Goal: Task Accomplishment & Management: Manage account settings

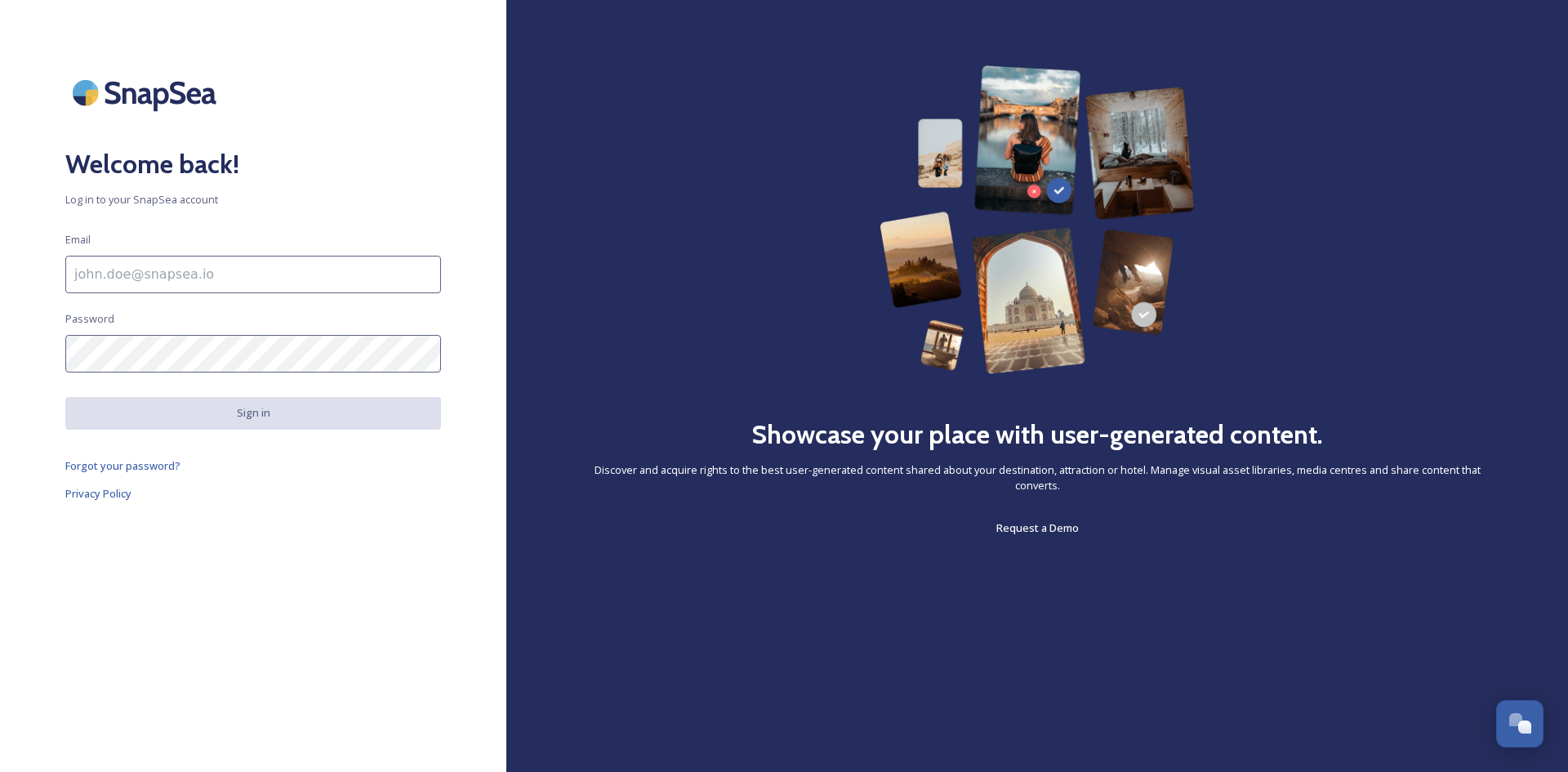
click at [131, 269] on input at bounding box center [253, 274] width 376 height 37
click at [119, 278] on input "Travel [US_STATE]" at bounding box center [253, 274] width 376 height 37
type input "r"
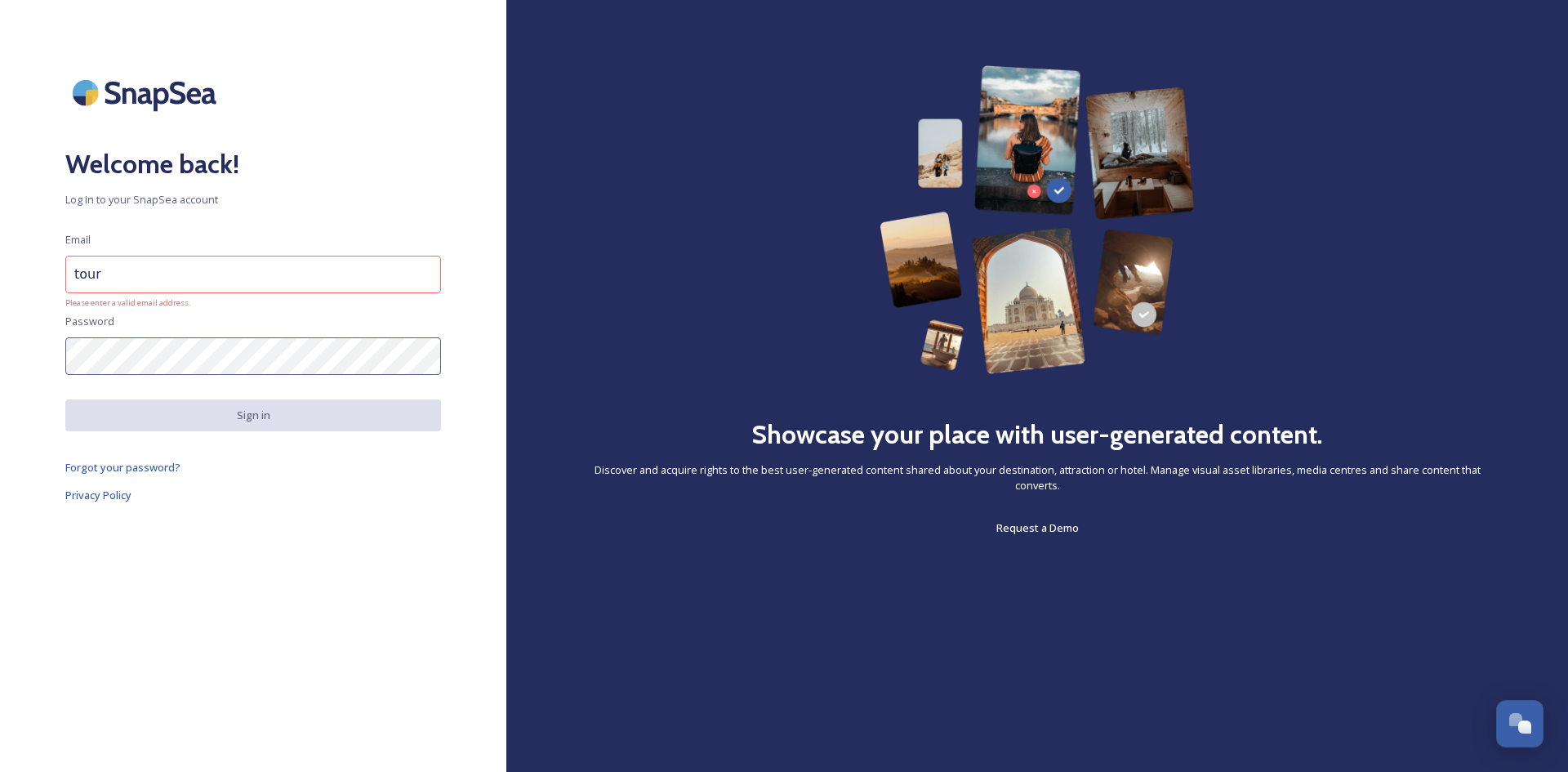
type input "[EMAIL_ADDRESS][DOMAIN_NAME]"
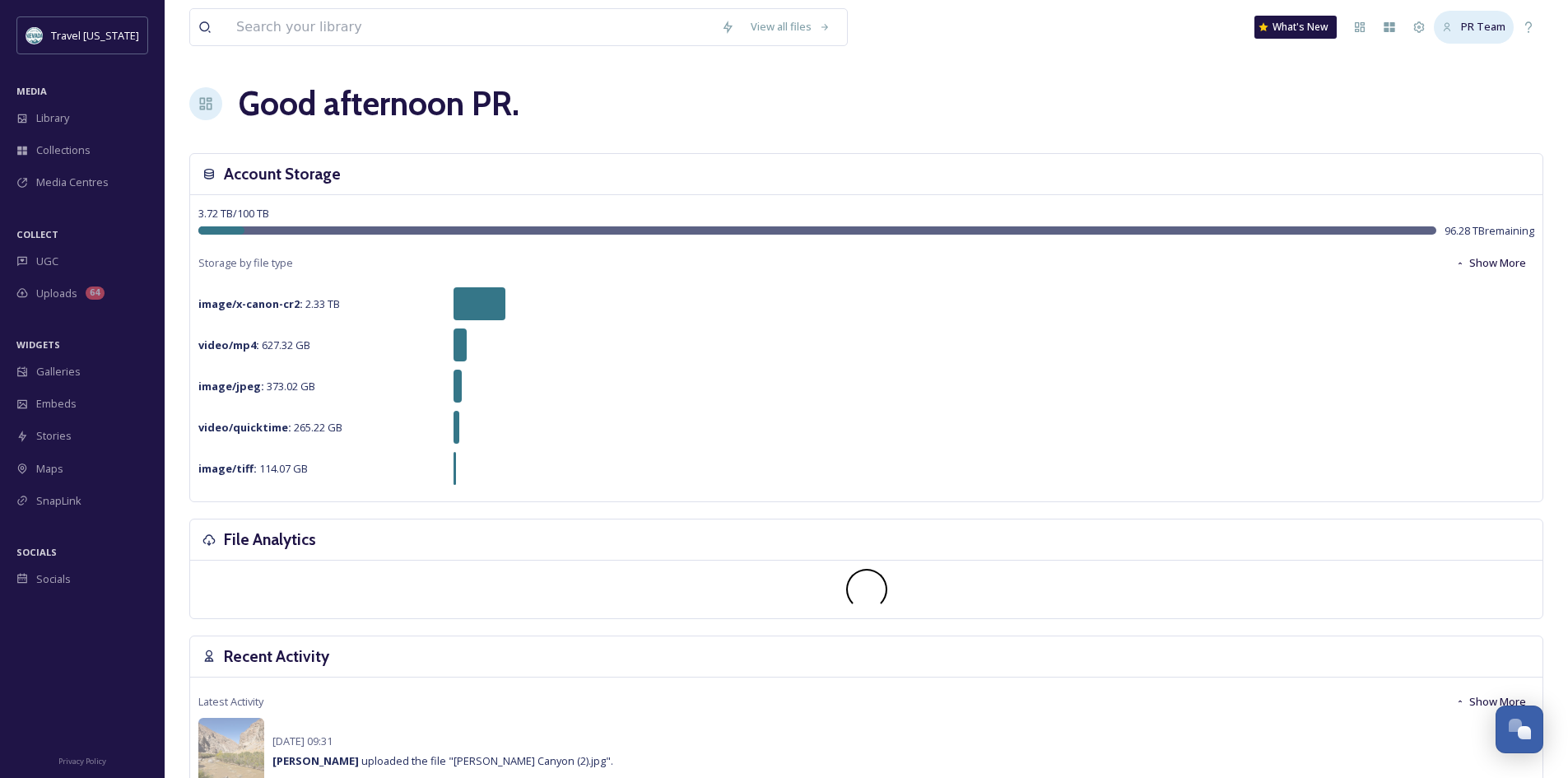
click at [1500, 31] on span "PR Team" at bounding box center [1484, 27] width 44 height 15
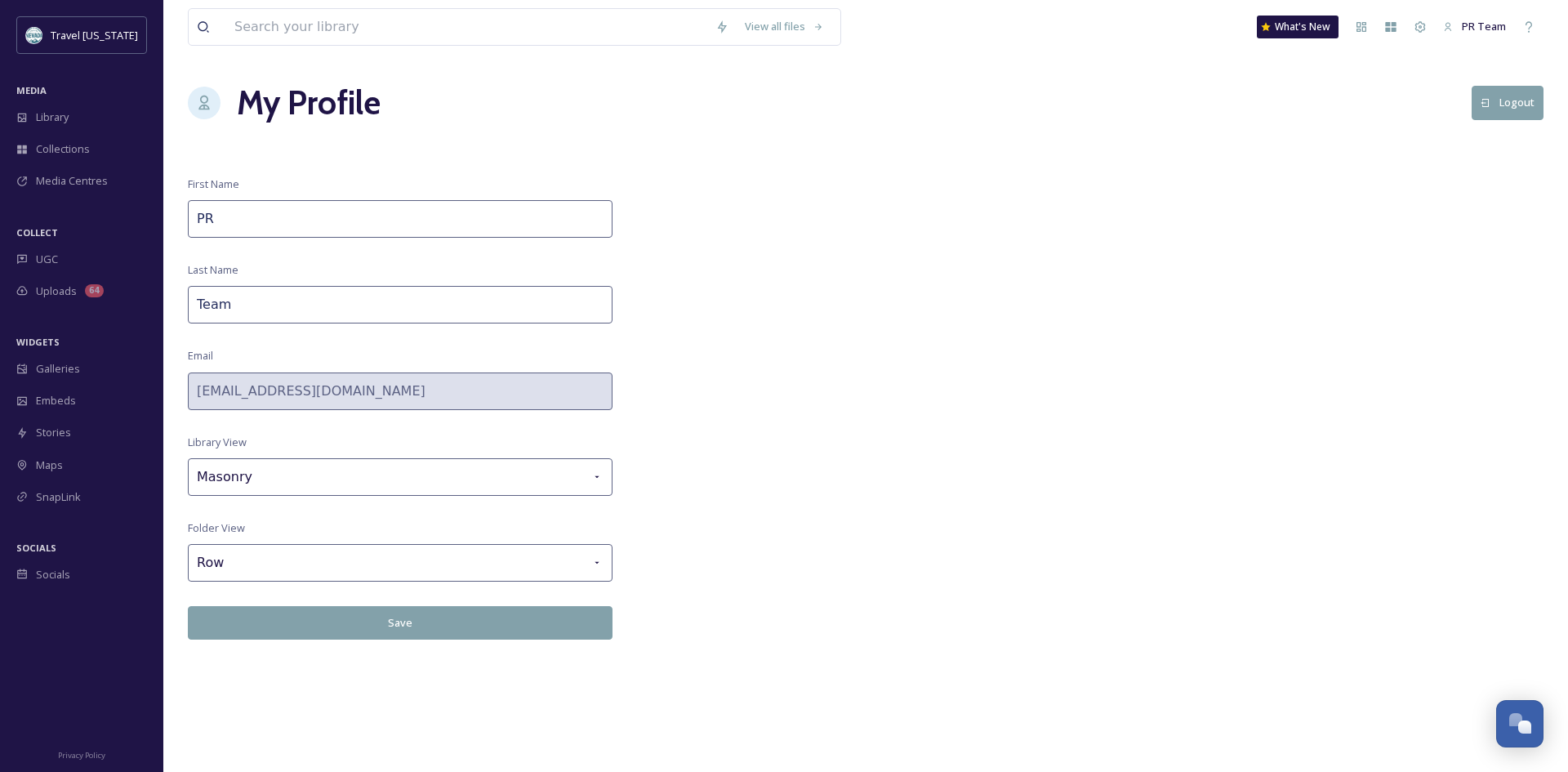
click at [1508, 107] on button "Logout" at bounding box center [1507, 102] width 72 height 34
